Goal: Communication & Community: Ask a question

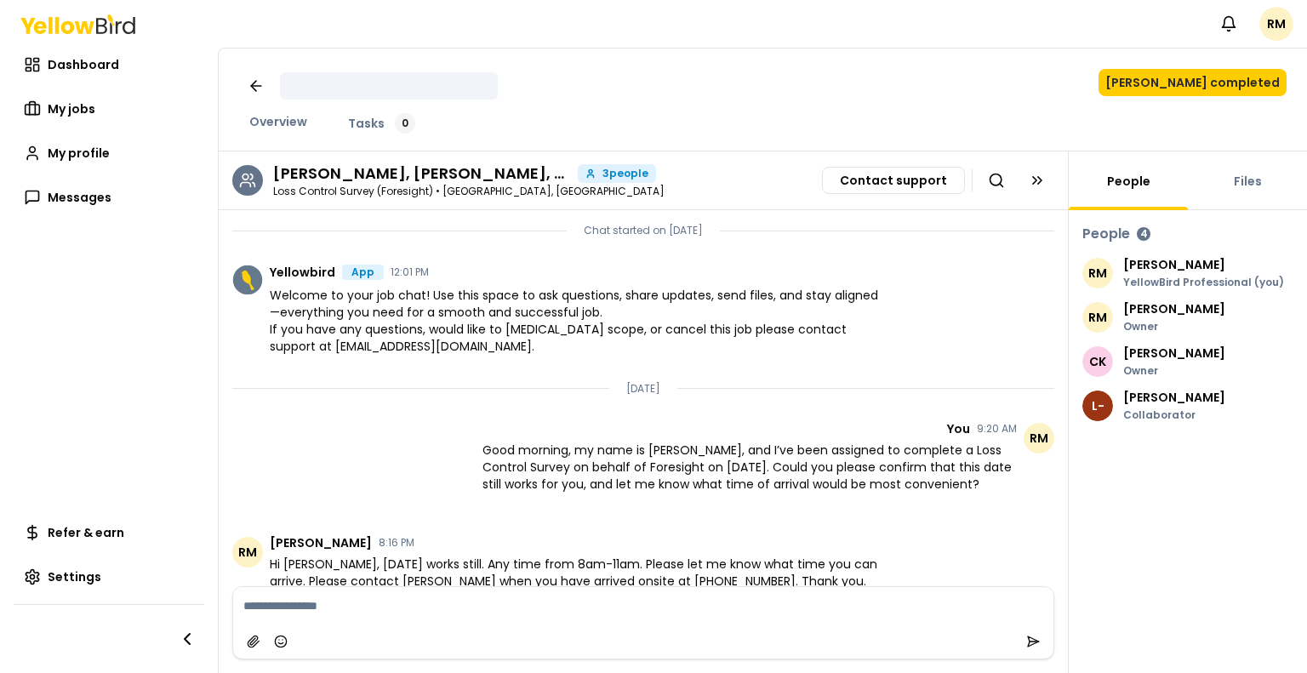
scroll to position [391, 0]
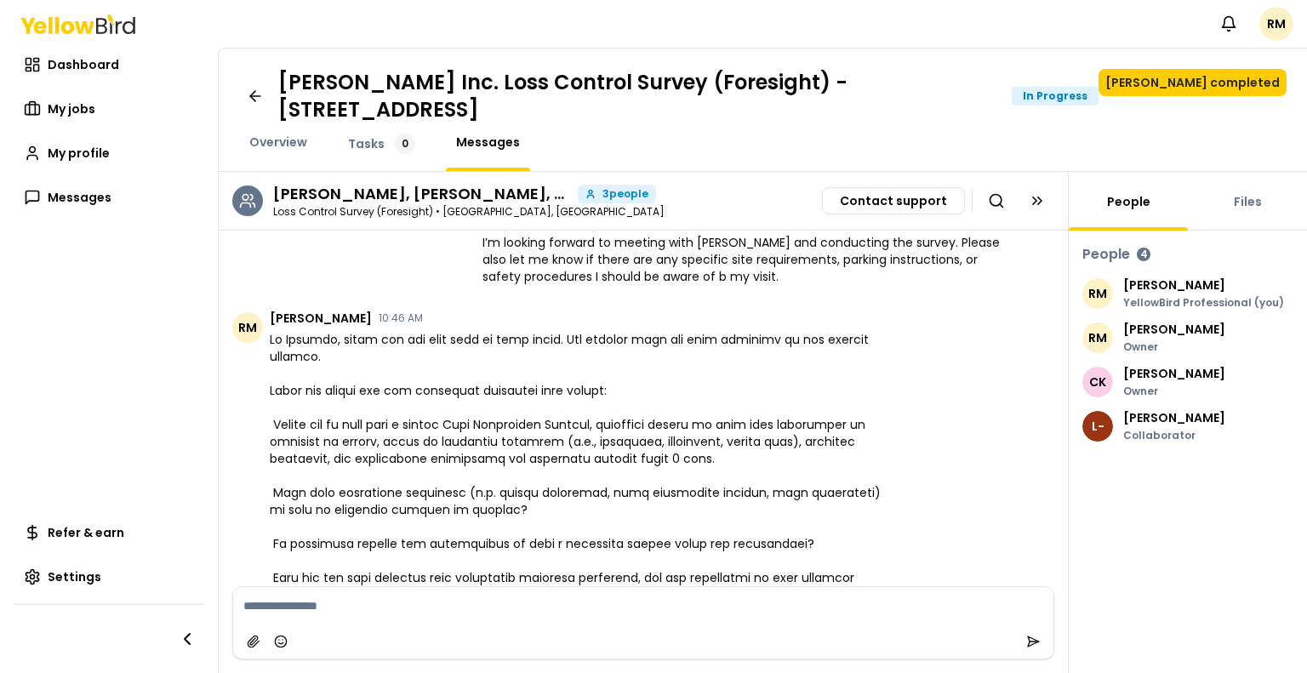
scroll to position [616, 0]
